Goal: Check status: Check status

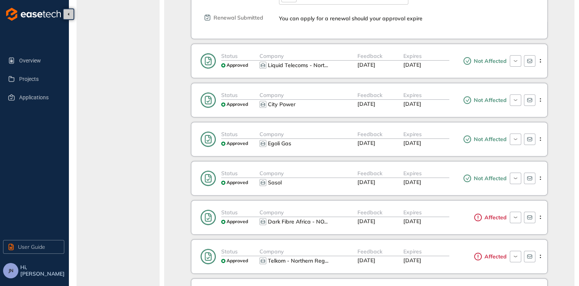
scroll to position [345, 0]
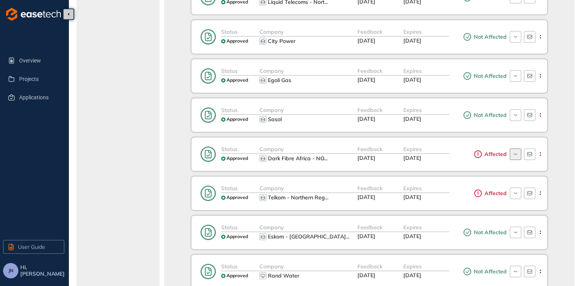
click at [516, 155] on button "button" at bounding box center [515, 153] width 11 height 11
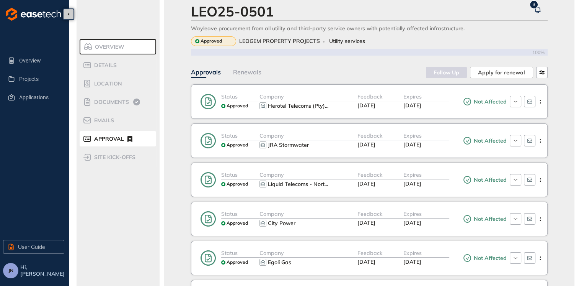
scroll to position [0, 0]
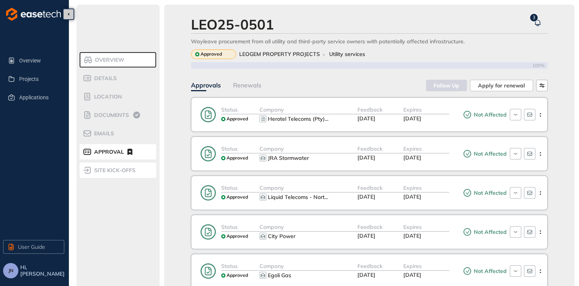
click at [135, 171] on span "site kick-offs" at bounding box center [114, 170] width 44 height 7
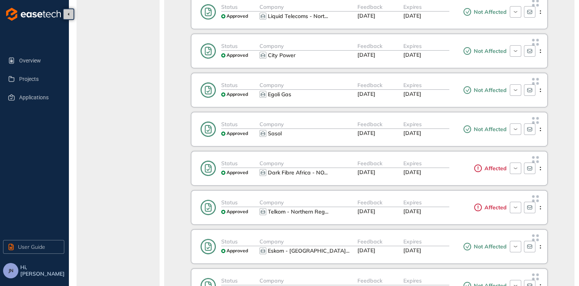
scroll to position [191, 0]
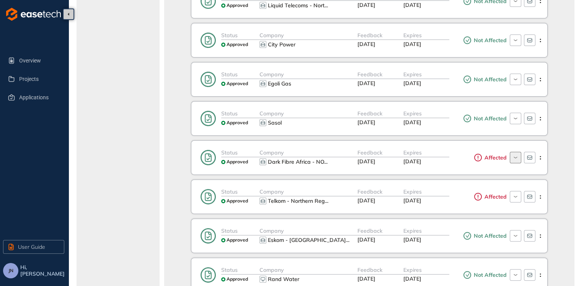
click at [515, 157] on icon "button" at bounding box center [515, 157] width 7 height 6
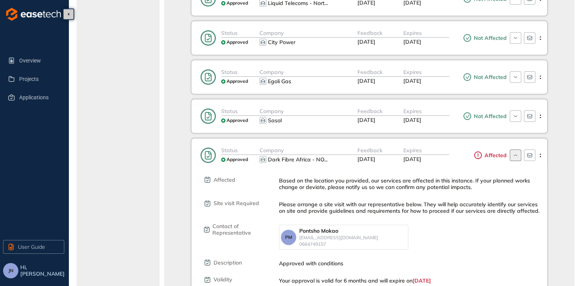
scroll to position [268, 0]
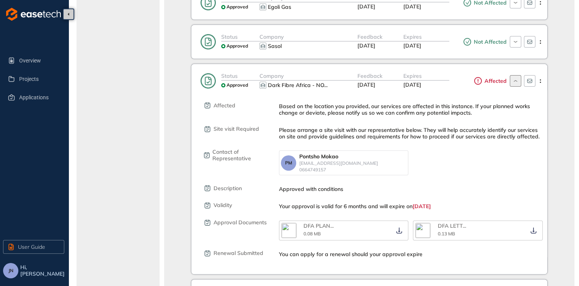
click at [443, 231] on span "0.13 MB" at bounding box center [446, 234] width 17 height 6
click at [424, 231] on img "button" at bounding box center [423, 230] width 15 height 15
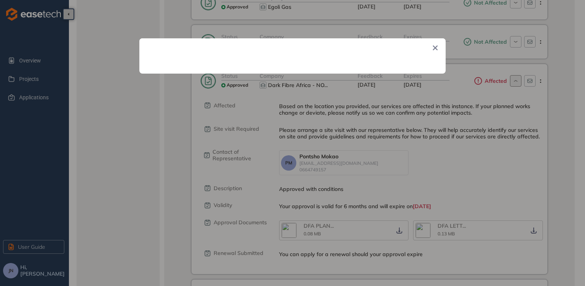
click at [434, 48] on icon "Close" at bounding box center [435, 47] width 5 height 5
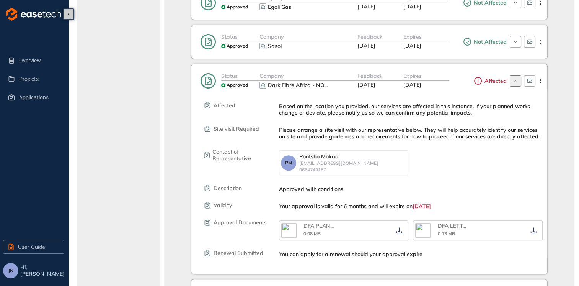
click at [520, 79] on button "button" at bounding box center [515, 80] width 11 height 11
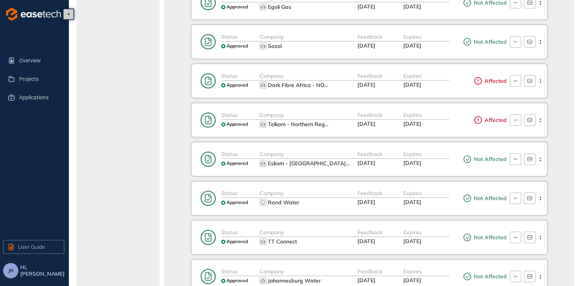
click at [509, 116] on div at bounding box center [526, 120] width 38 height 18
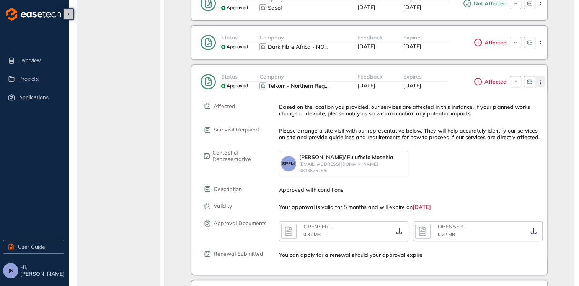
scroll to position [345, 0]
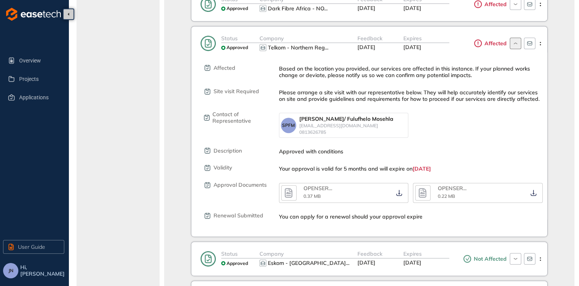
click at [512, 44] on icon "button" at bounding box center [515, 43] width 7 height 6
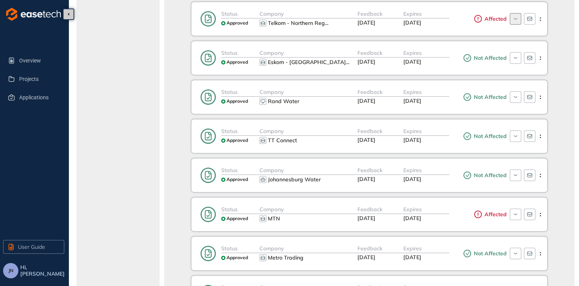
scroll to position [383, 0]
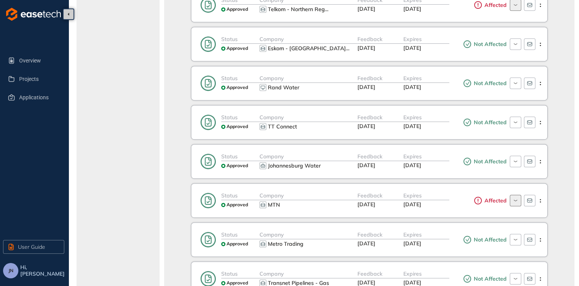
click at [519, 200] on icon "button" at bounding box center [515, 200] width 7 height 6
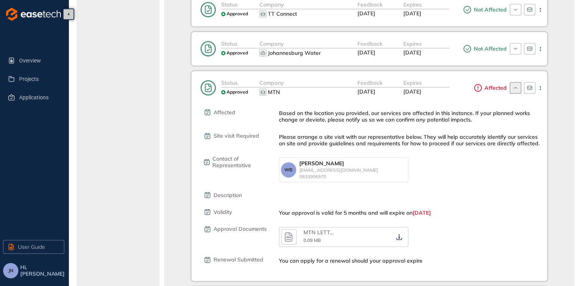
scroll to position [498, 0]
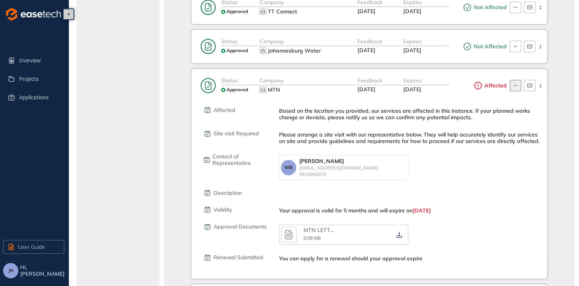
click at [518, 82] on icon "button" at bounding box center [515, 85] width 7 height 6
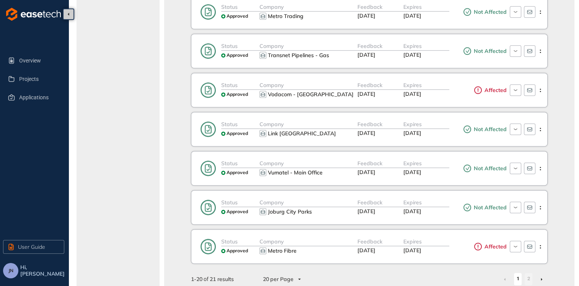
scroll to position [624, 0]
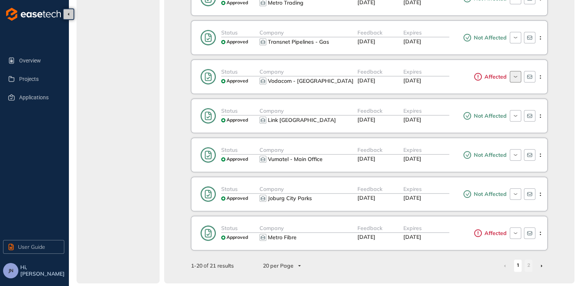
click at [520, 77] on button "button" at bounding box center [515, 76] width 11 height 11
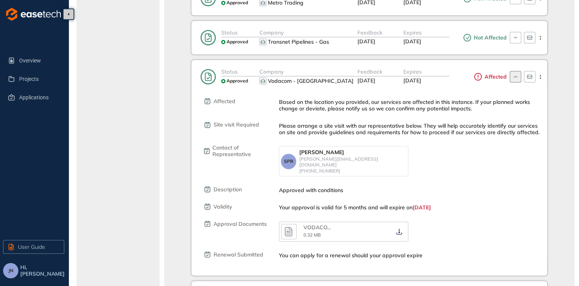
click at [517, 77] on button "button" at bounding box center [515, 76] width 11 height 11
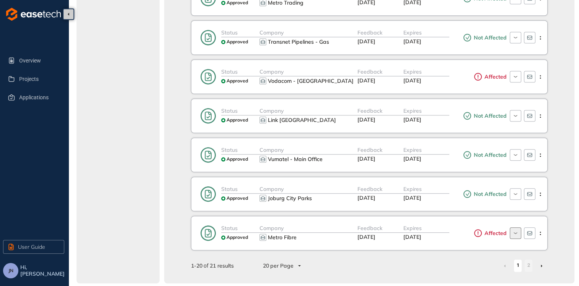
click at [512, 229] on button "button" at bounding box center [515, 232] width 11 height 11
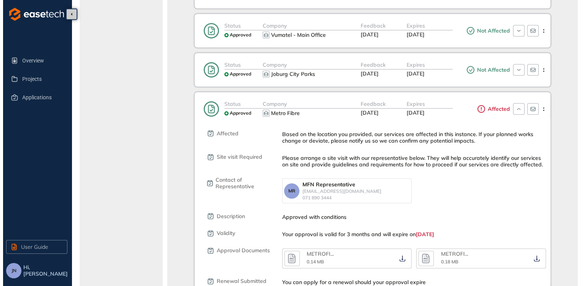
scroll to position [761, 0]
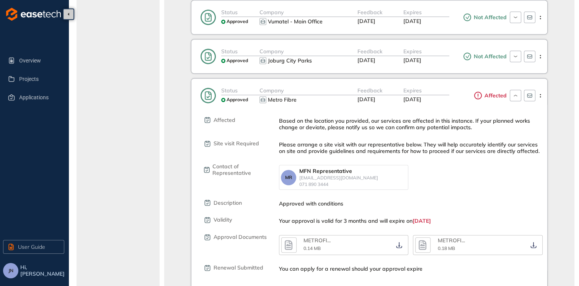
click at [372, 239] on div "METROFI ... 0.14 MB" at bounding box center [348, 244] width 89 height 15
click at [280, 240] on div "METROFI ... 0.14 MB" at bounding box center [344, 245] width 130 height 20
click at [294, 238] on icon "button" at bounding box center [288, 245] width 11 height 14
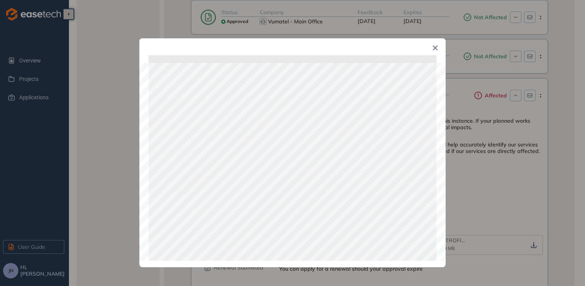
click at [435, 48] on icon "Close" at bounding box center [435, 48] width 5 height 5
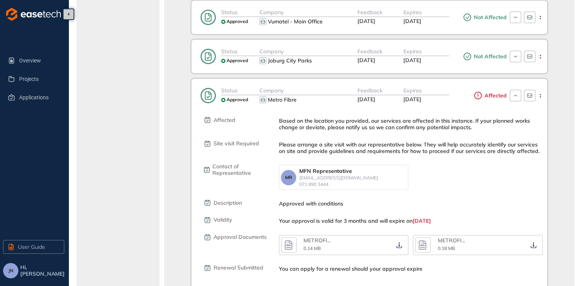
click at [425, 240] on icon "button" at bounding box center [423, 245] width 8 height 10
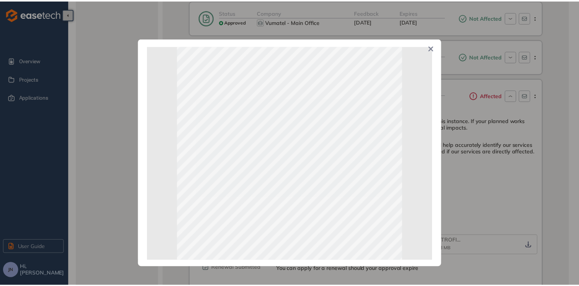
scroll to position [40, 0]
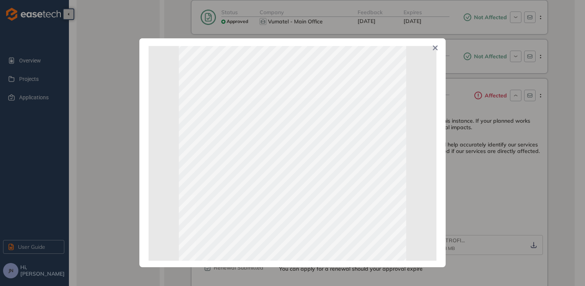
click at [518, 122] on div "Page 1 of 1" at bounding box center [292, 143] width 585 height 286
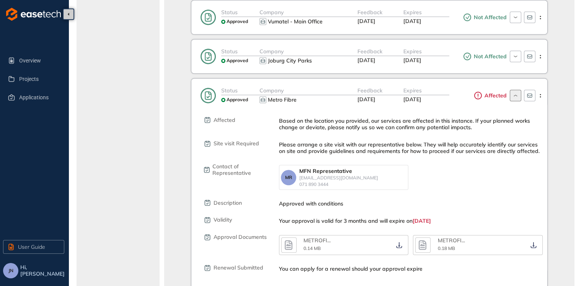
click at [513, 92] on icon "button" at bounding box center [515, 95] width 7 height 6
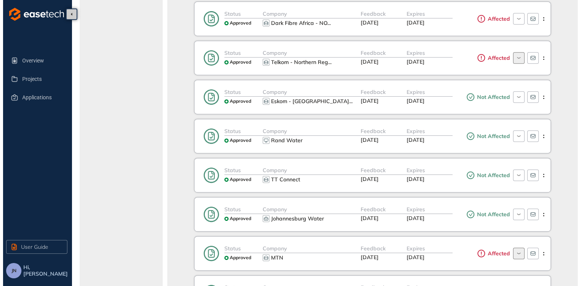
scroll to position [317, 0]
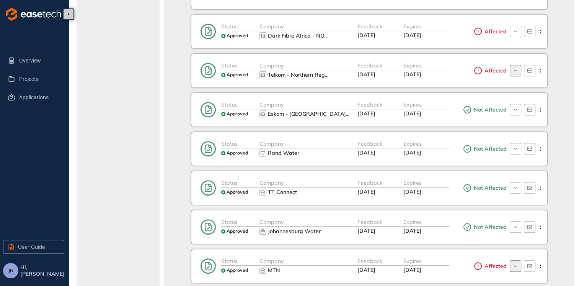
click at [516, 71] on icon "button" at bounding box center [515, 70] width 7 height 6
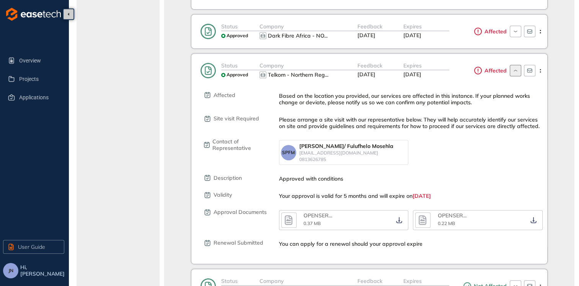
click at [290, 220] on icon "button" at bounding box center [289, 220] width 8 height 10
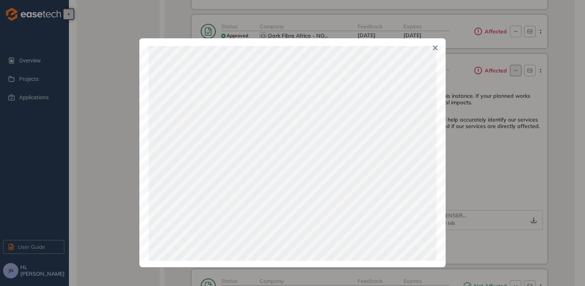
scroll to position [153, 0]
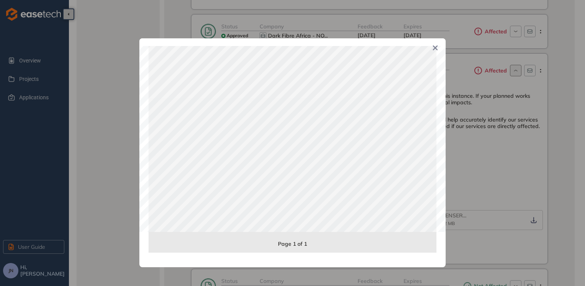
click at [487, 206] on div "Page 1 of 1" at bounding box center [292, 143] width 585 height 286
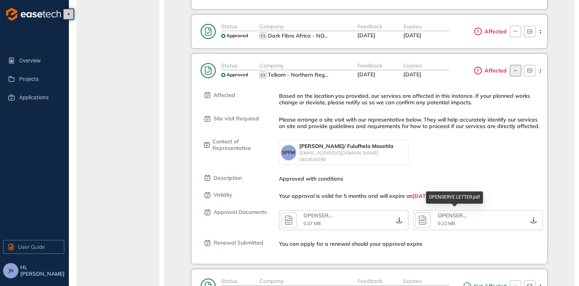
click at [429, 214] on button "button" at bounding box center [423, 219] width 15 height 15
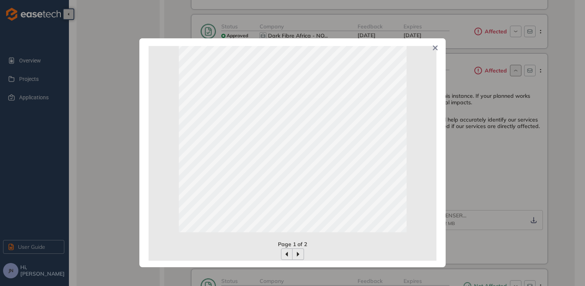
scroll to position [165, 0]
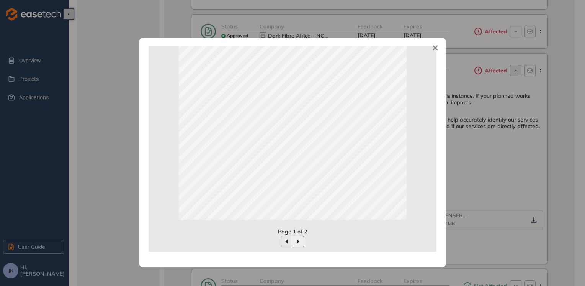
click at [299, 240] on icon "button" at bounding box center [298, 241] width 6 height 6
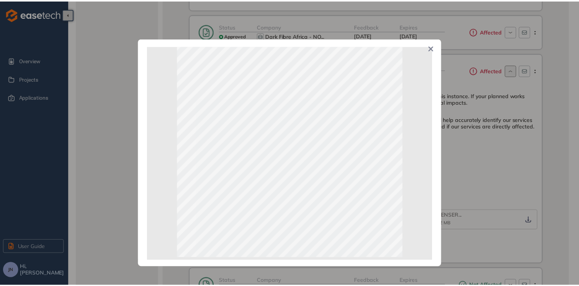
scroll to position [89, 0]
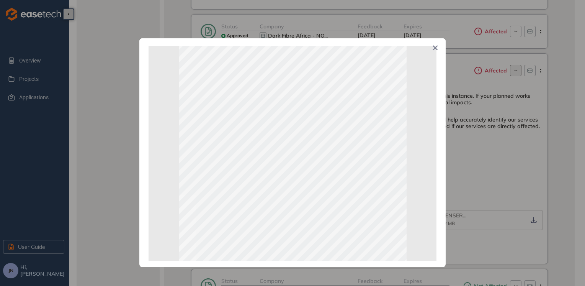
click at [385, 6] on div "Page 2 of 2" at bounding box center [292, 143] width 585 height 286
